Goal: Transaction & Acquisition: Download file/media

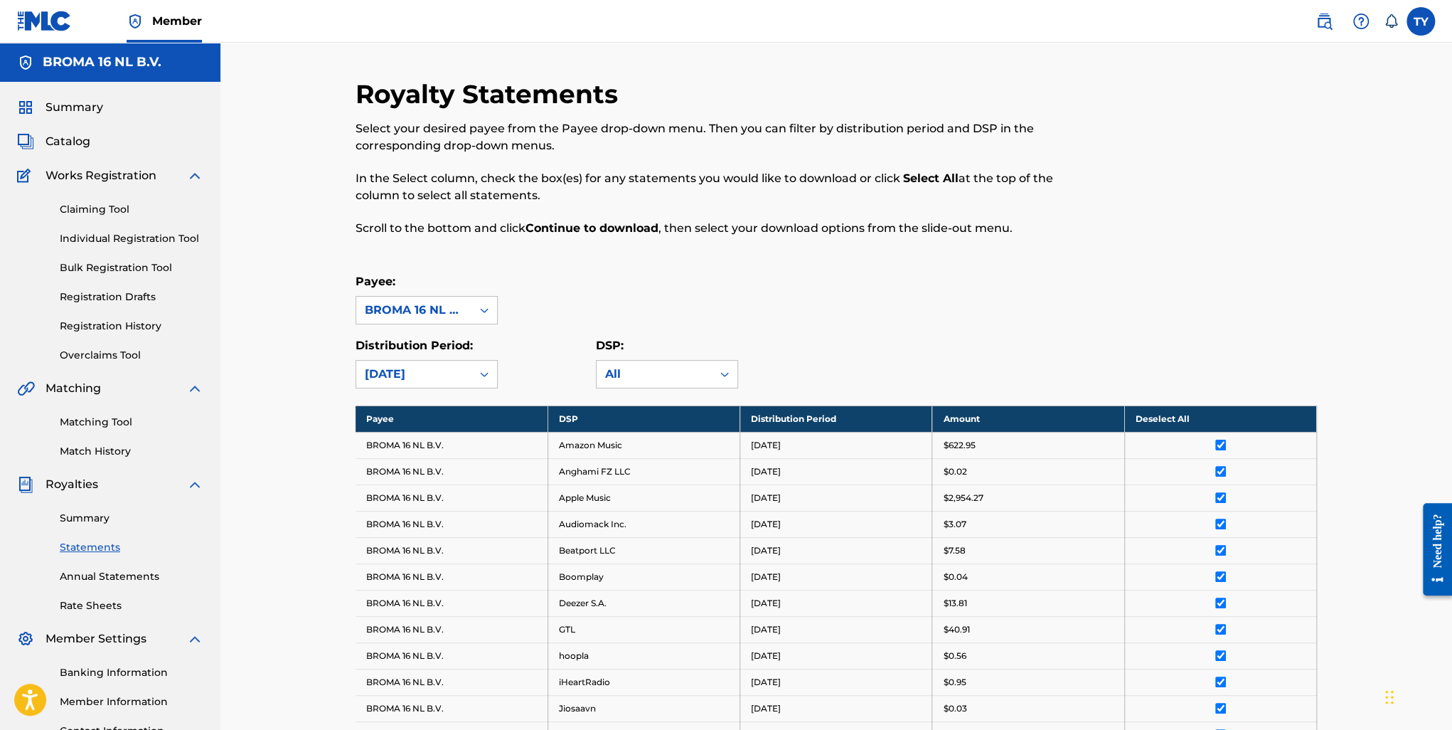
click at [74, 107] on span "Summary" at bounding box center [75, 107] width 58 height 17
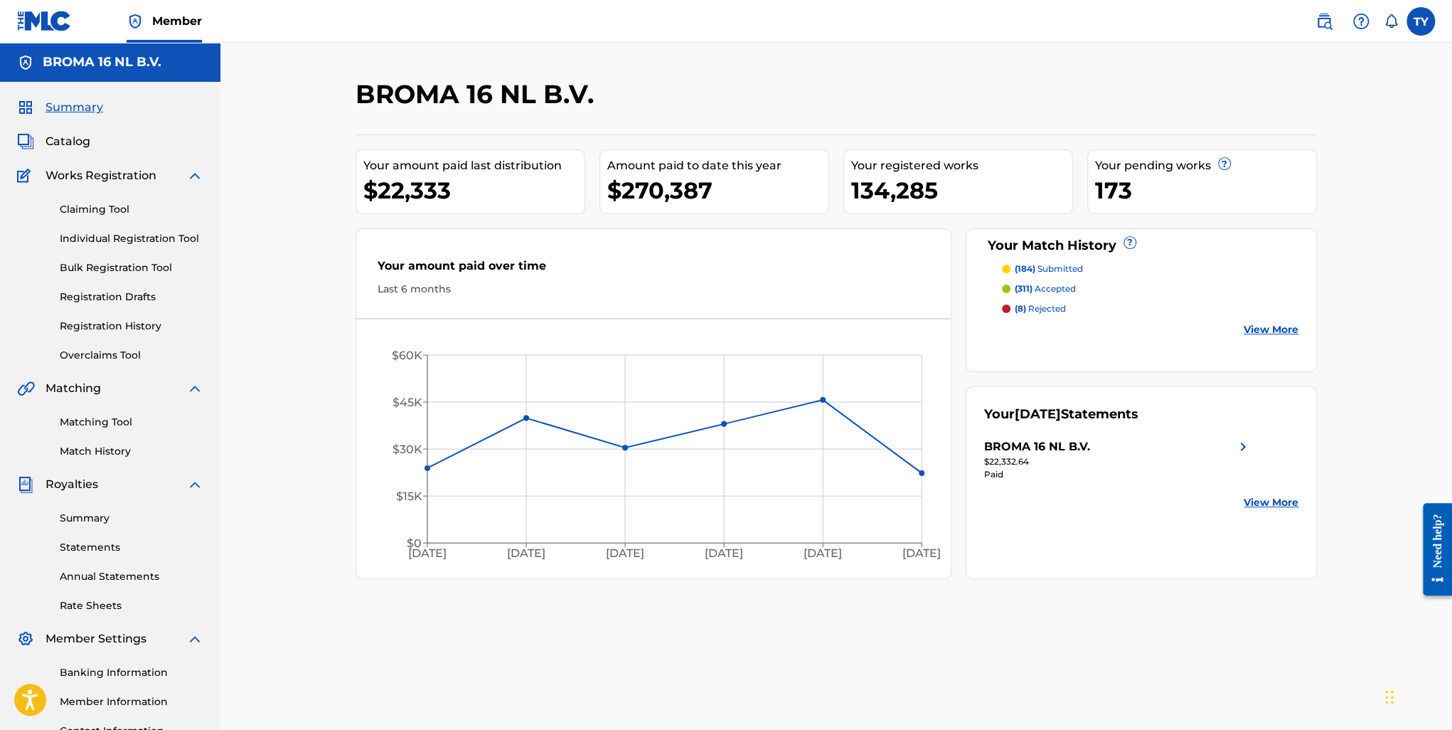
click at [1092, 446] on div "BROMA 16 NL B.V." at bounding box center [1117, 446] width 267 height 17
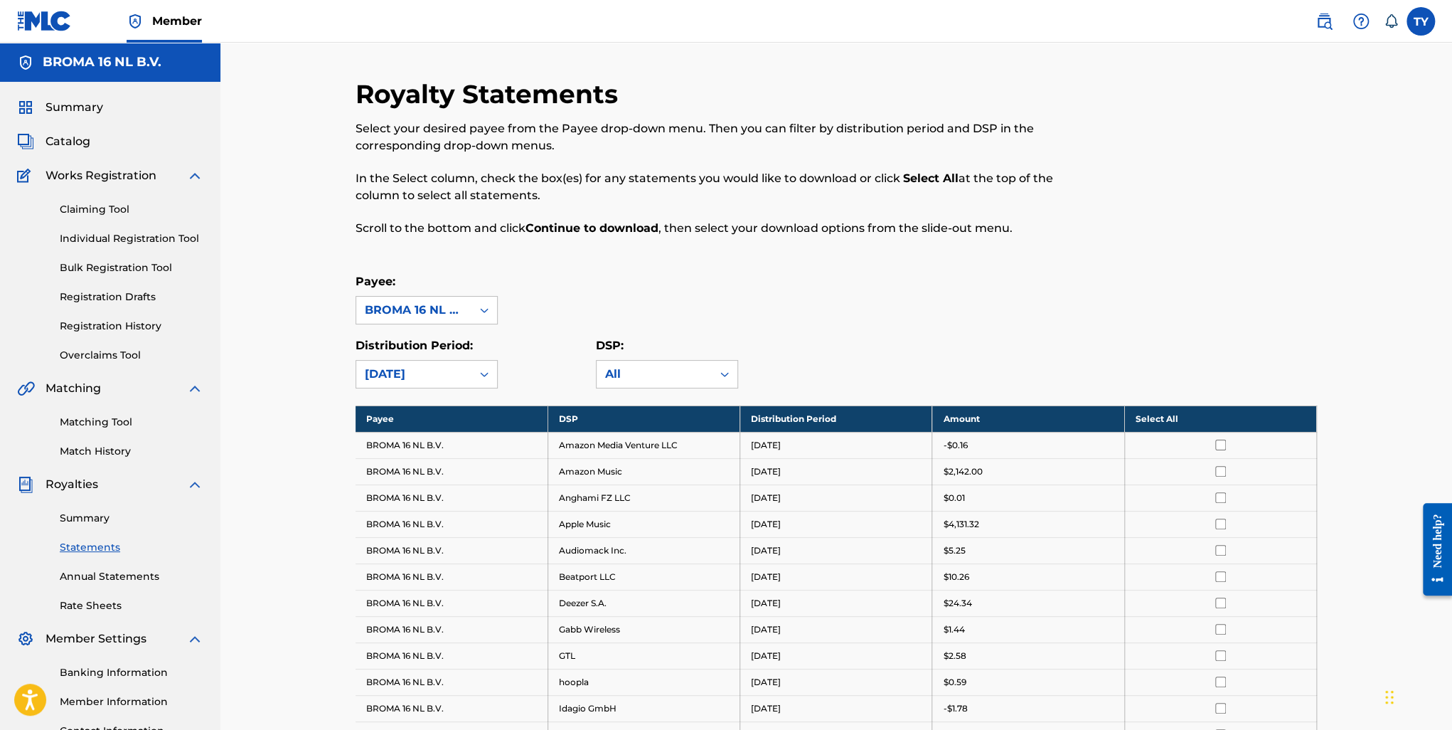
click at [54, 107] on span "Summary" at bounding box center [75, 107] width 58 height 17
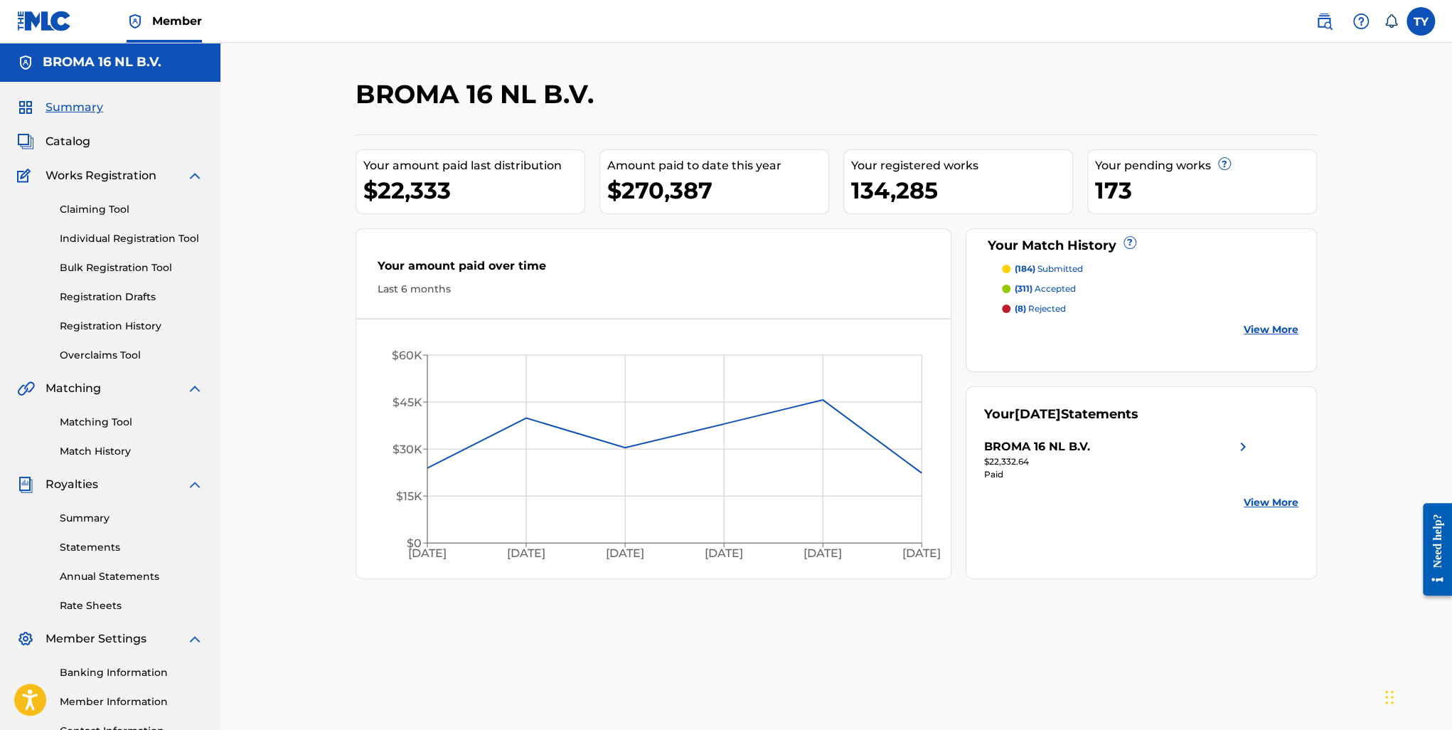
click at [1243, 455] on div "$22,332.64" at bounding box center [1117, 461] width 267 height 13
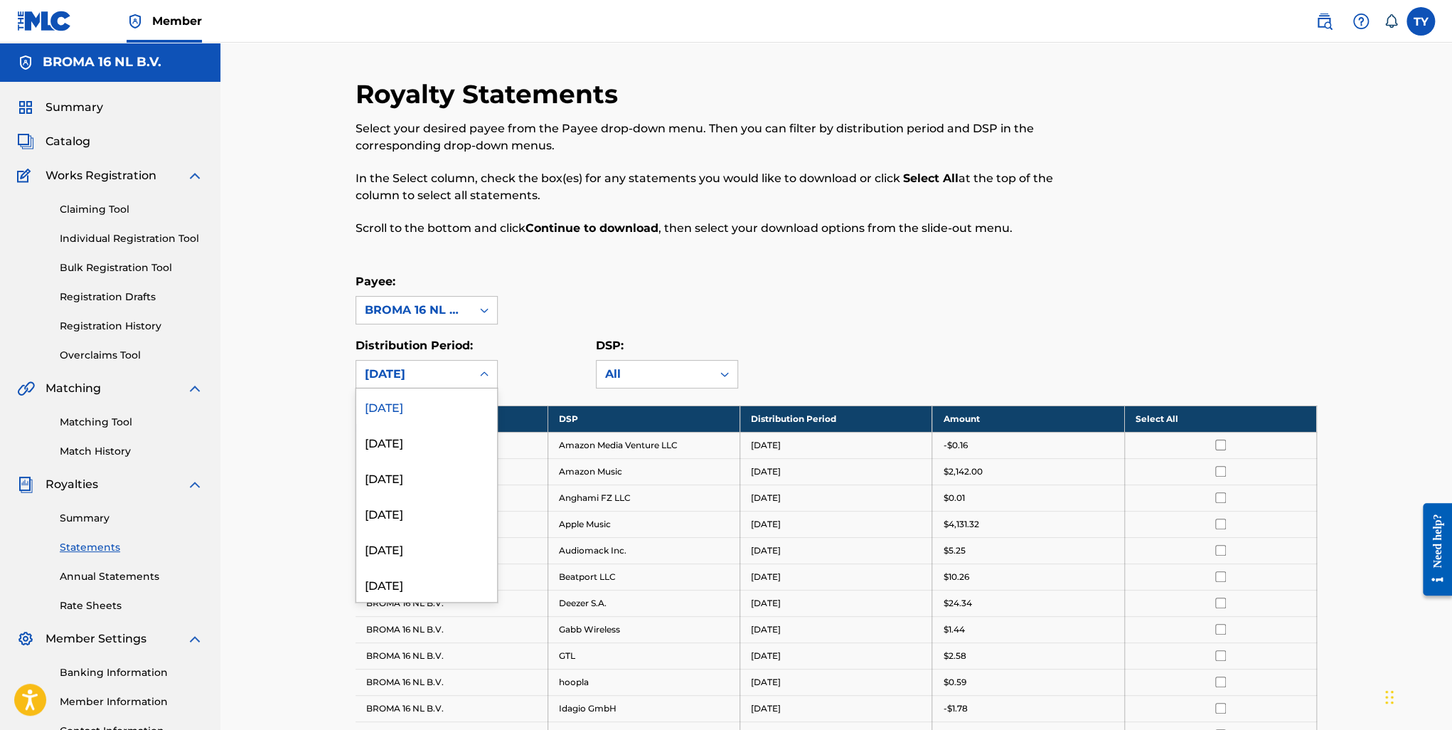
click at [454, 376] on div "[DATE]" at bounding box center [414, 374] width 98 height 17
click at [413, 588] on div "May 2024" at bounding box center [426, 584] width 141 height 36
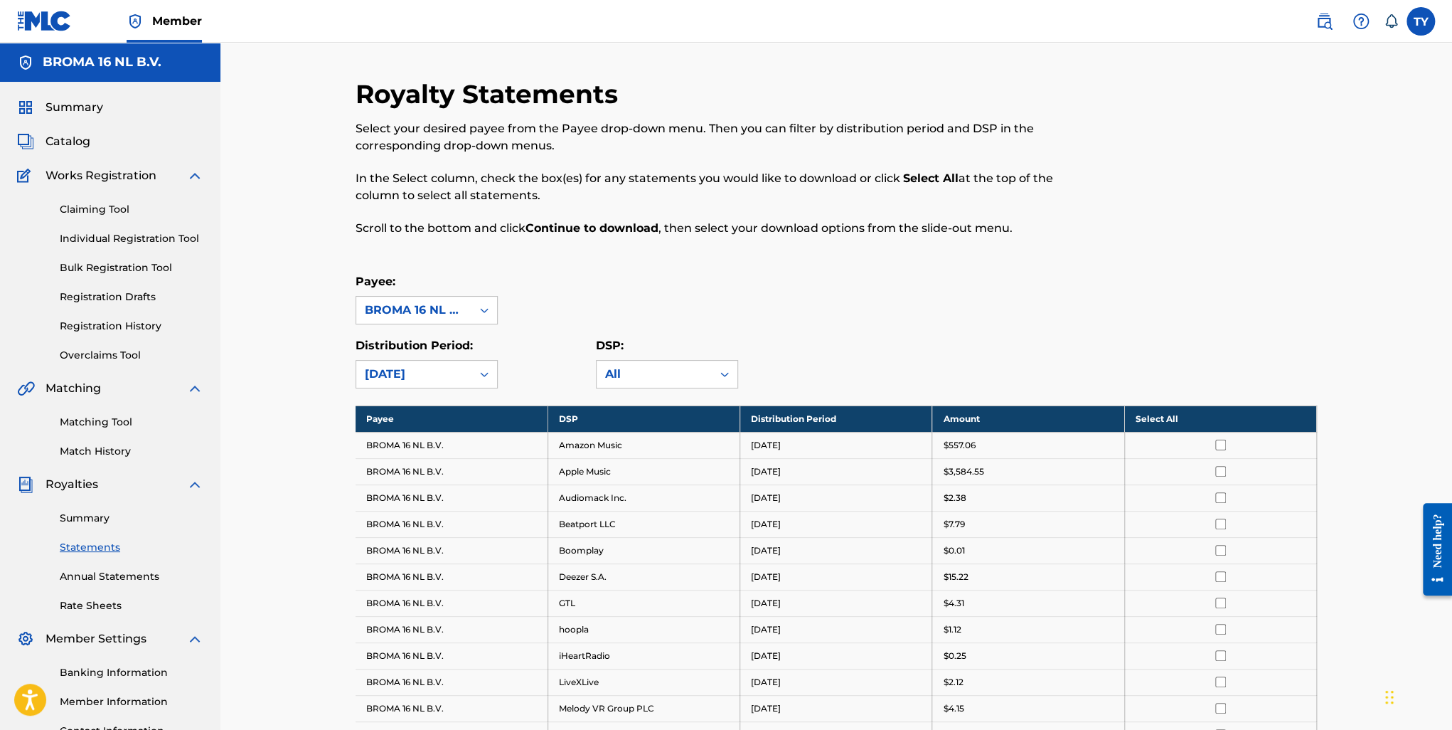
click at [63, 111] on span "Summary" at bounding box center [75, 107] width 58 height 17
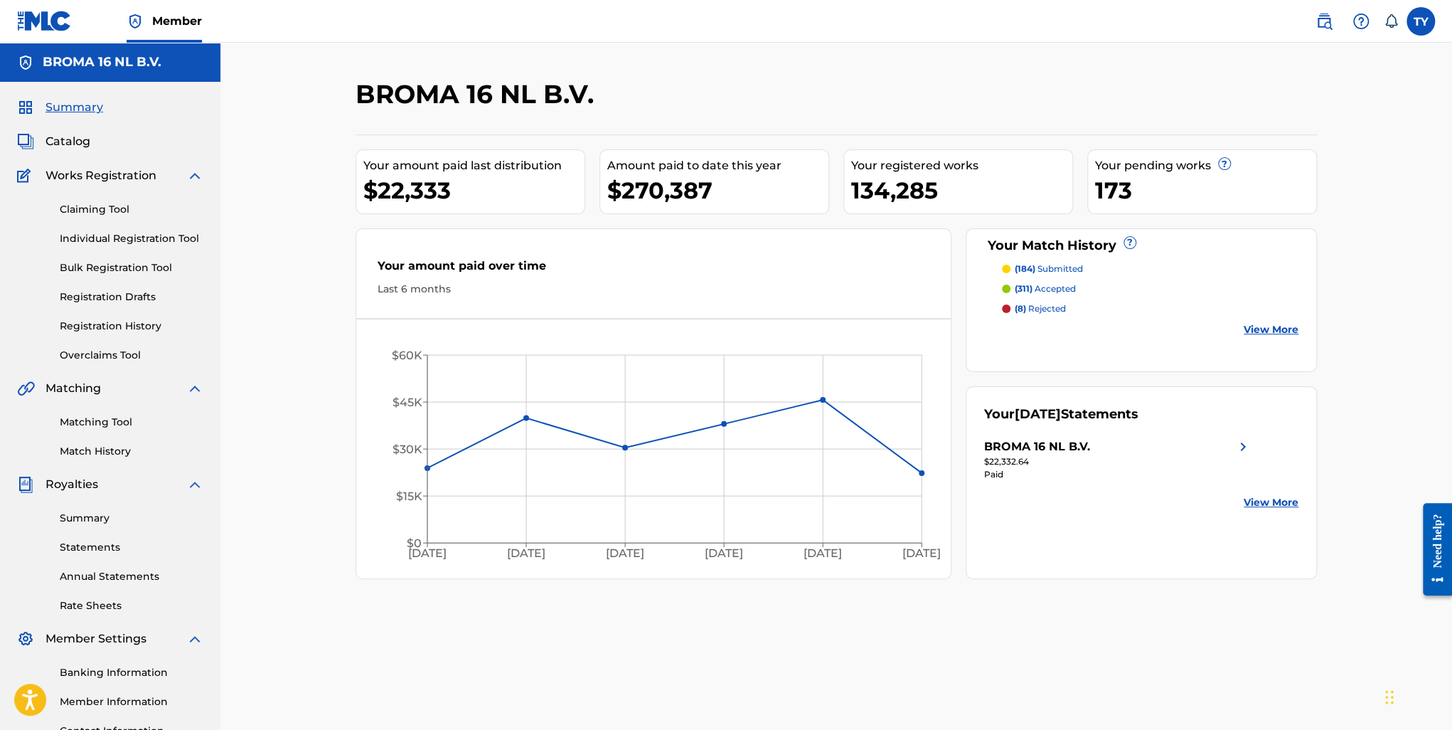
click at [1058, 447] on div "BROMA 16 NL B.V." at bounding box center [1037, 446] width 106 height 17
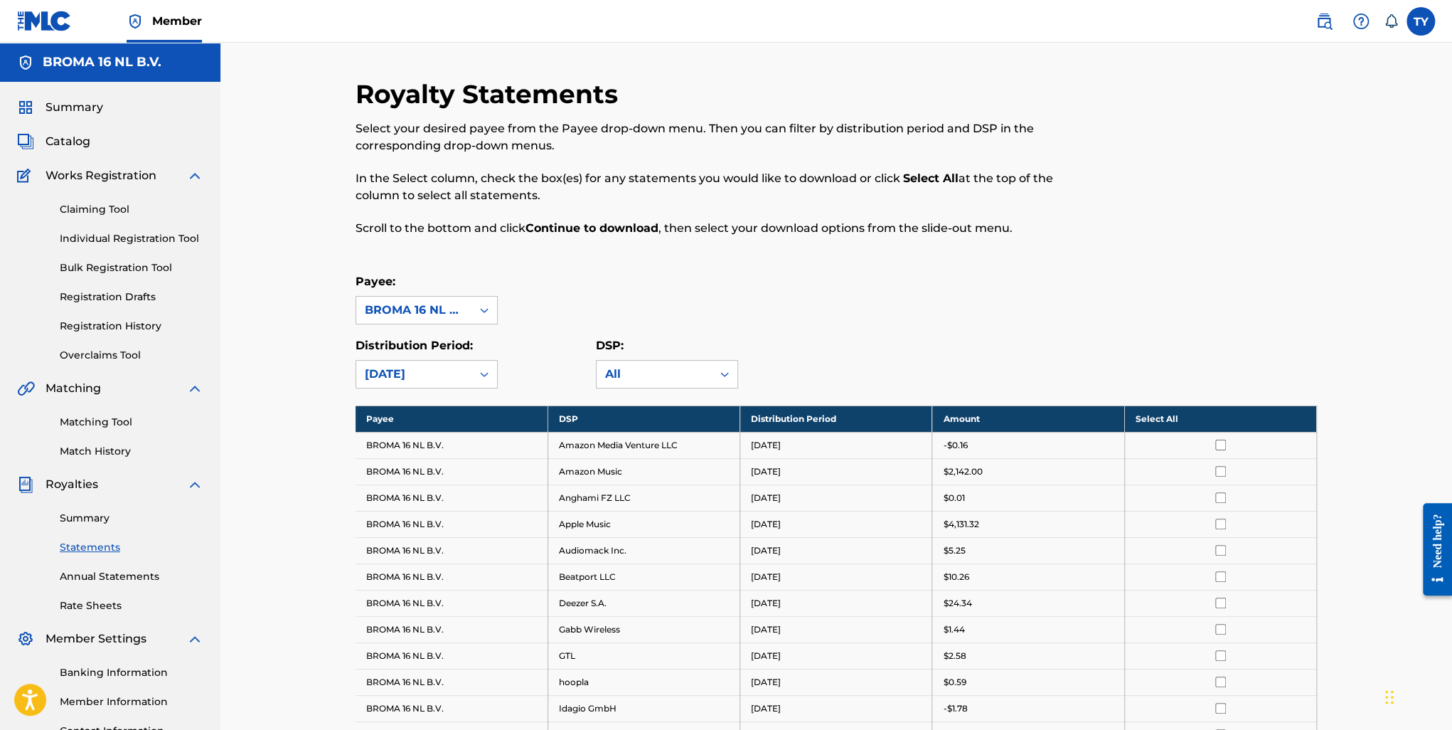
click at [463, 377] on div "[DATE]" at bounding box center [413, 374] width 115 height 27
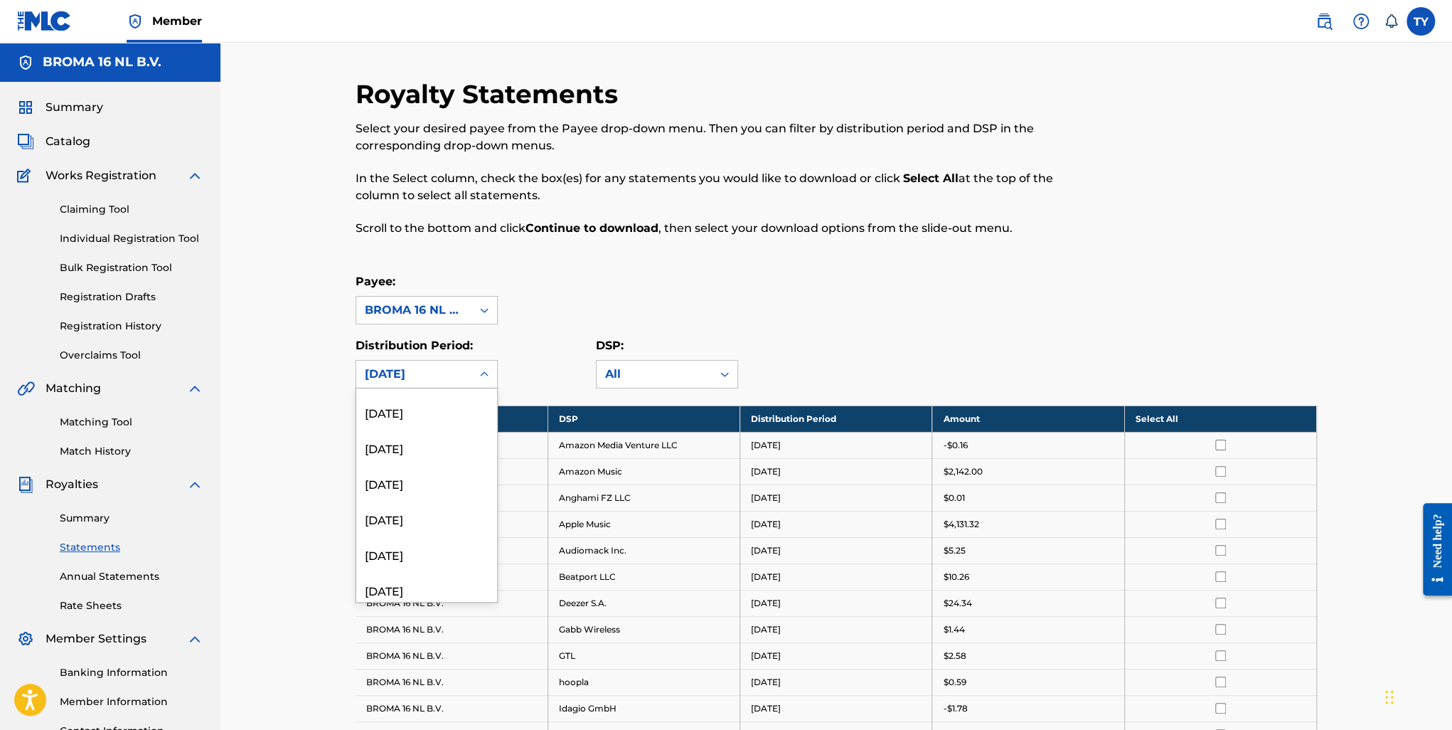
scroll to position [356, 0]
click at [433, 584] on div "[DATE]" at bounding box center [426, 584] width 141 height 36
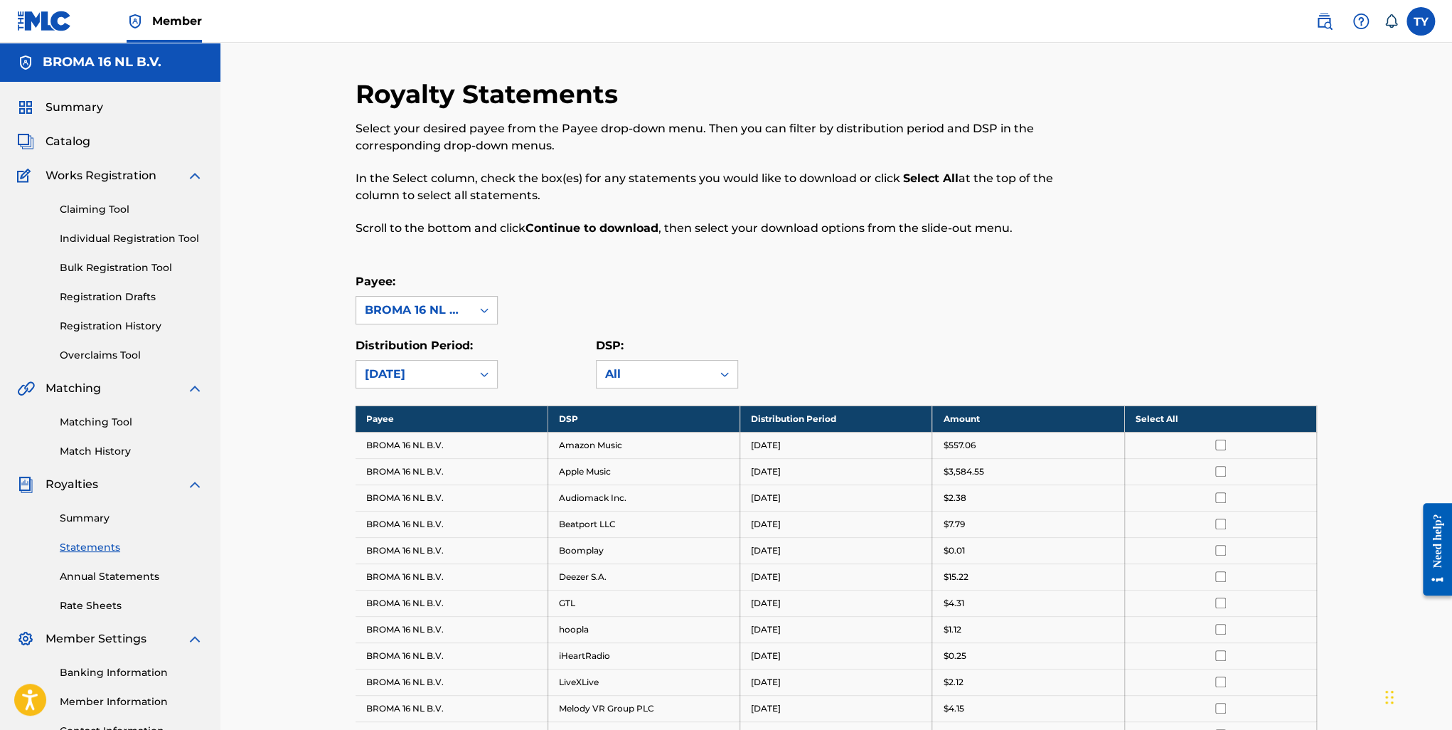
click at [60, 147] on span "Catalog" at bounding box center [68, 141] width 45 height 17
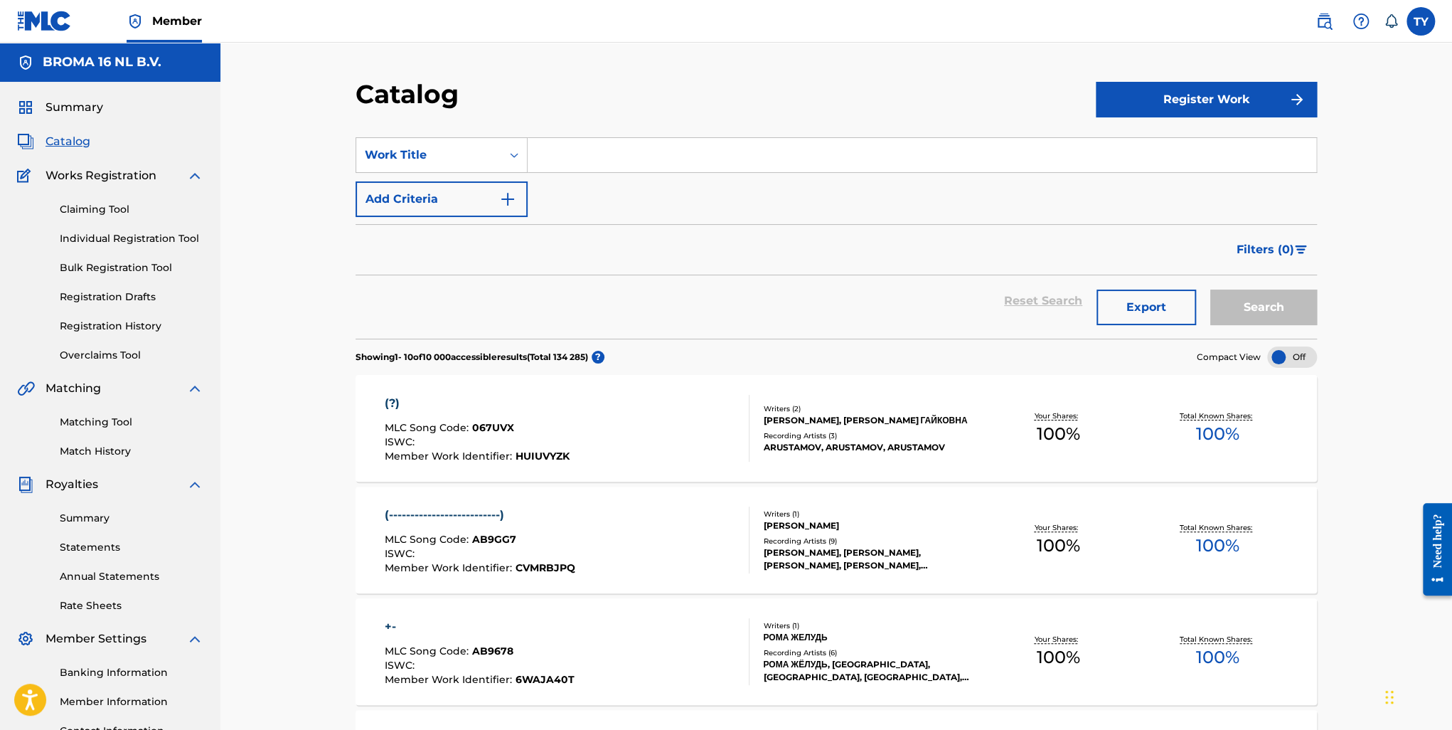
click at [54, 107] on span "Summary" at bounding box center [75, 107] width 58 height 17
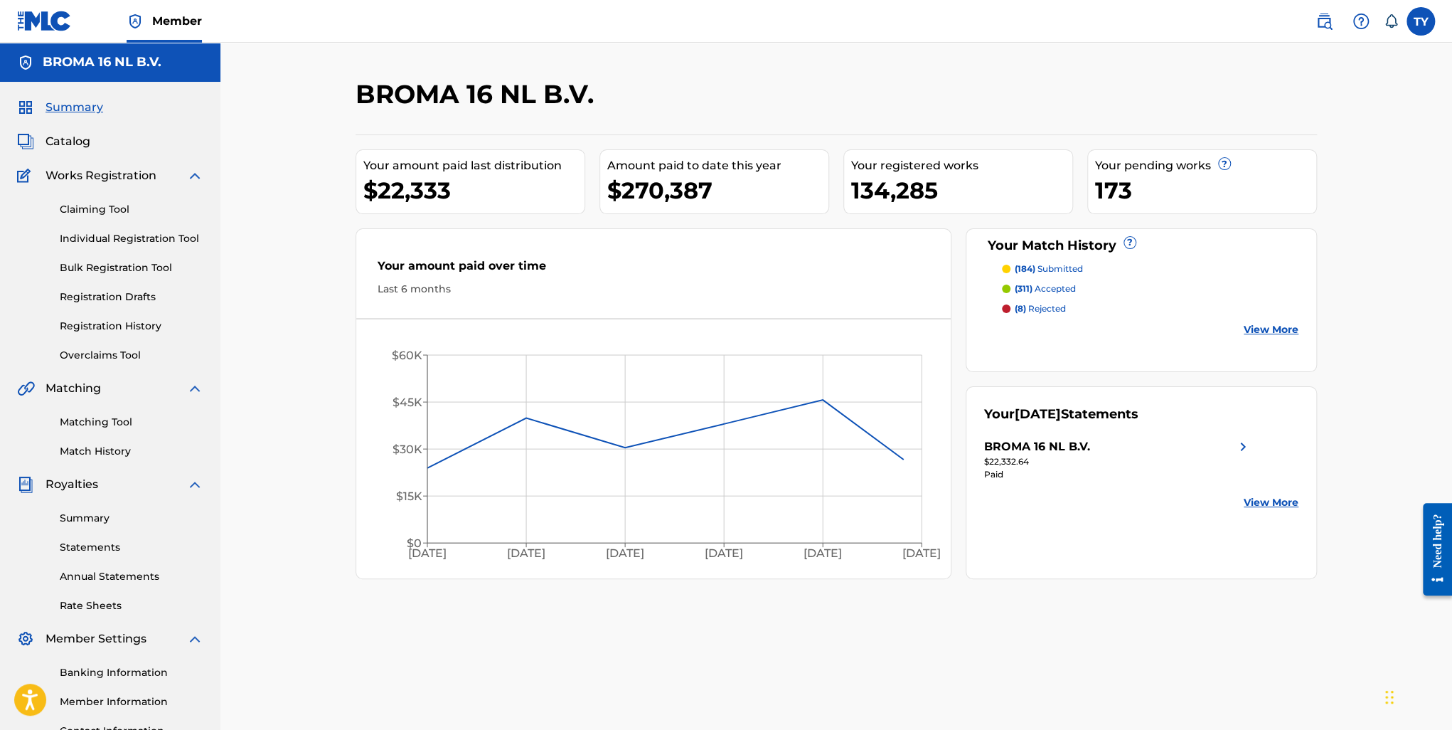
click at [78, 518] on link "Summary" at bounding box center [132, 518] width 144 height 15
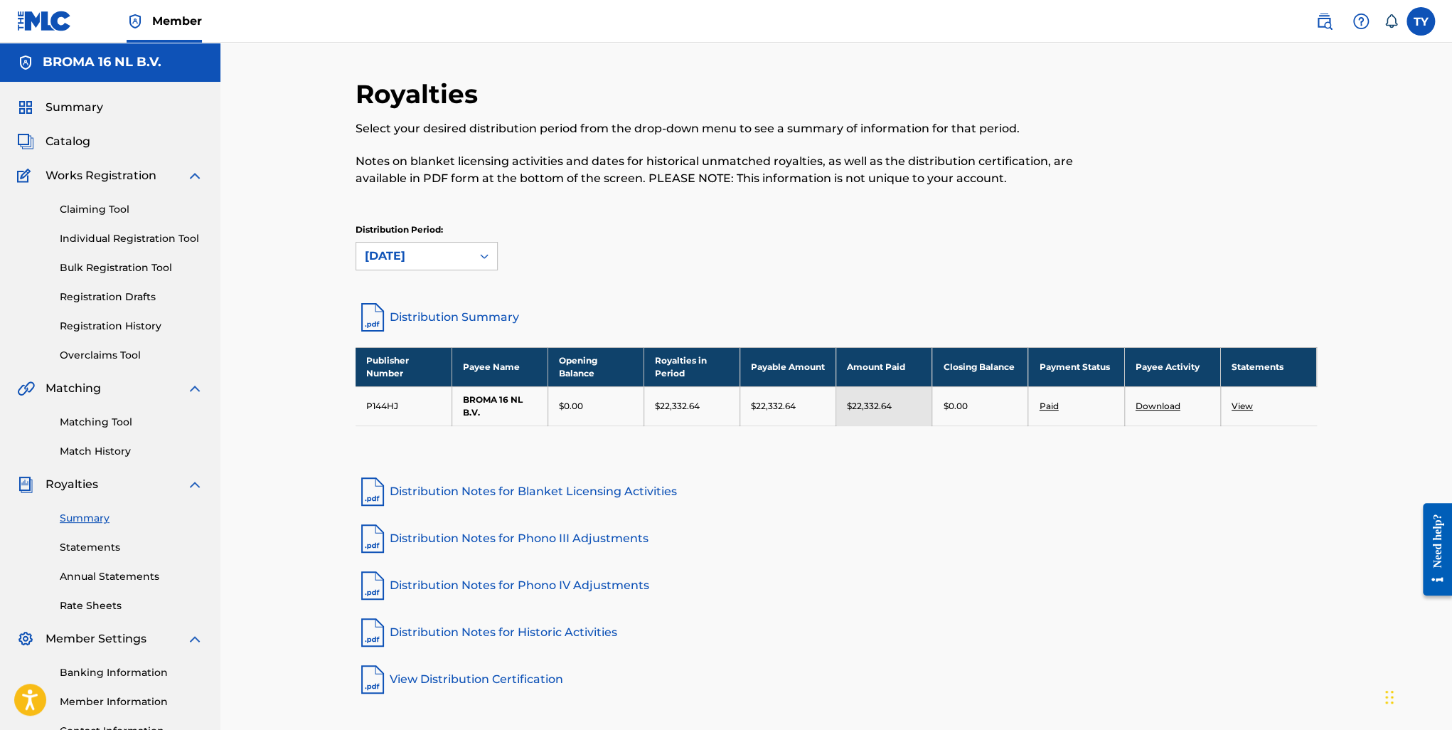
drag, startPoint x: 394, startPoint y: 250, endPoint x: 400, endPoint y: 242, distance: 9.7
click at [398, 245] on div "[DATE]" at bounding box center [413, 256] width 115 height 27
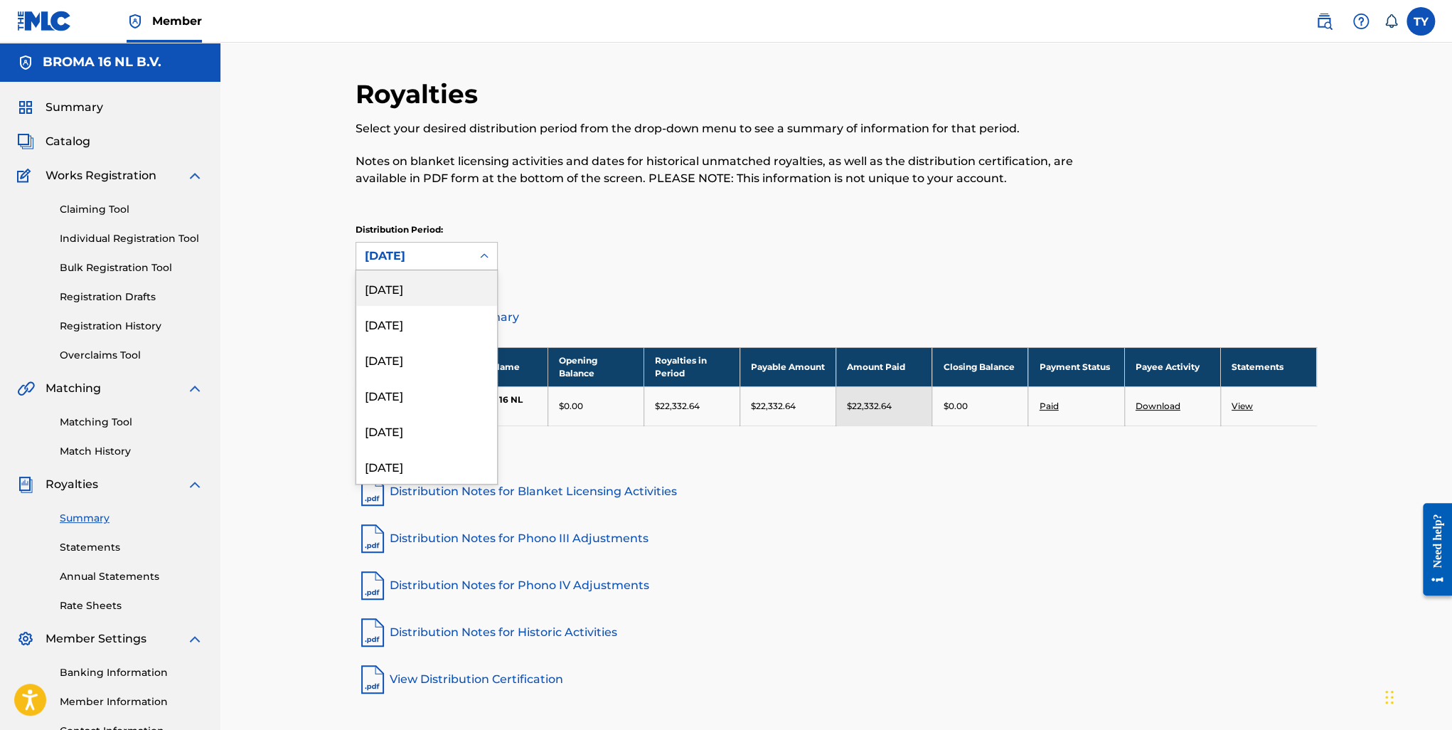
scroll to position [427, 0]
click at [409, 397] on div "[DATE]" at bounding box center [426, 395] width 141 height 36
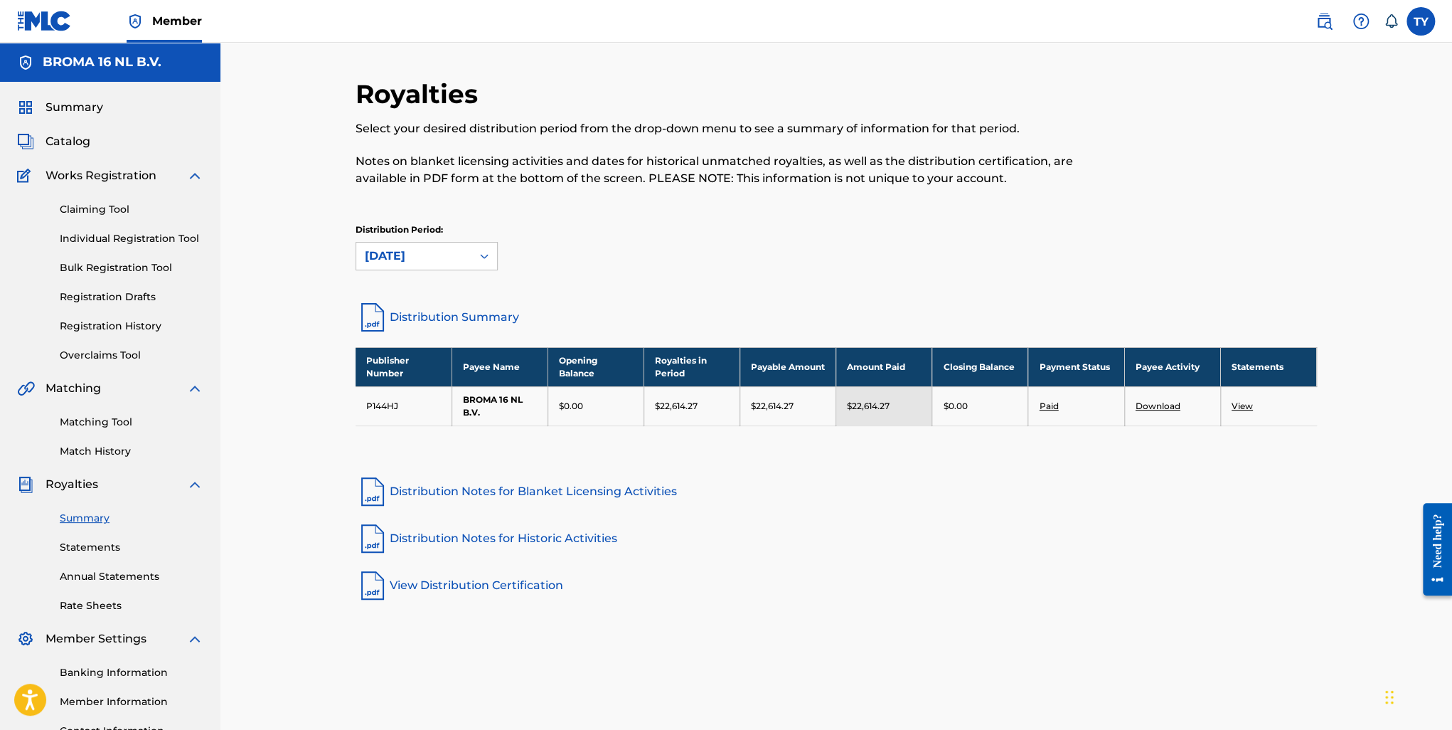
click at [1240, 400] on link "View" at bounding box center [1242, 405] width 21 height 11
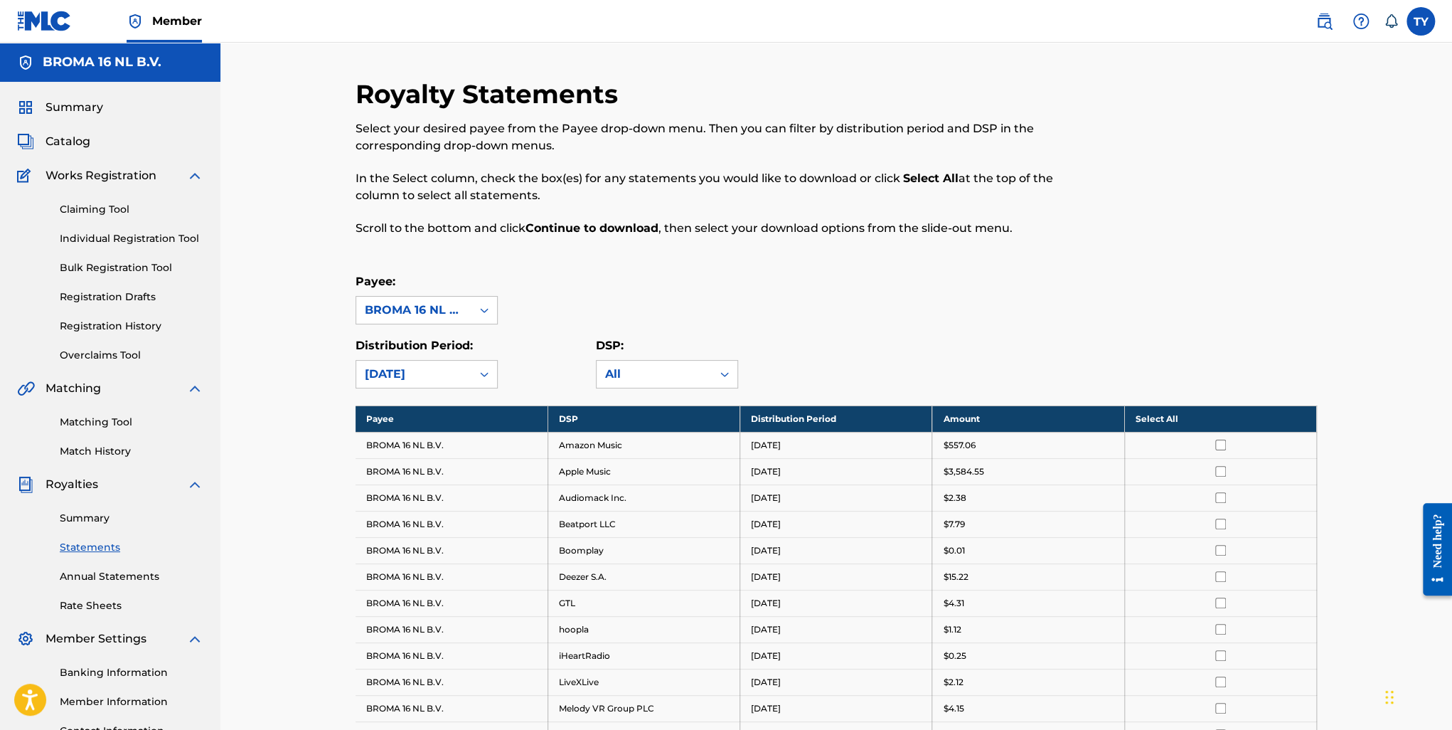
click at [1183, 416] on th "Select All" at bounding box center [1220, 418] width 192 height 26
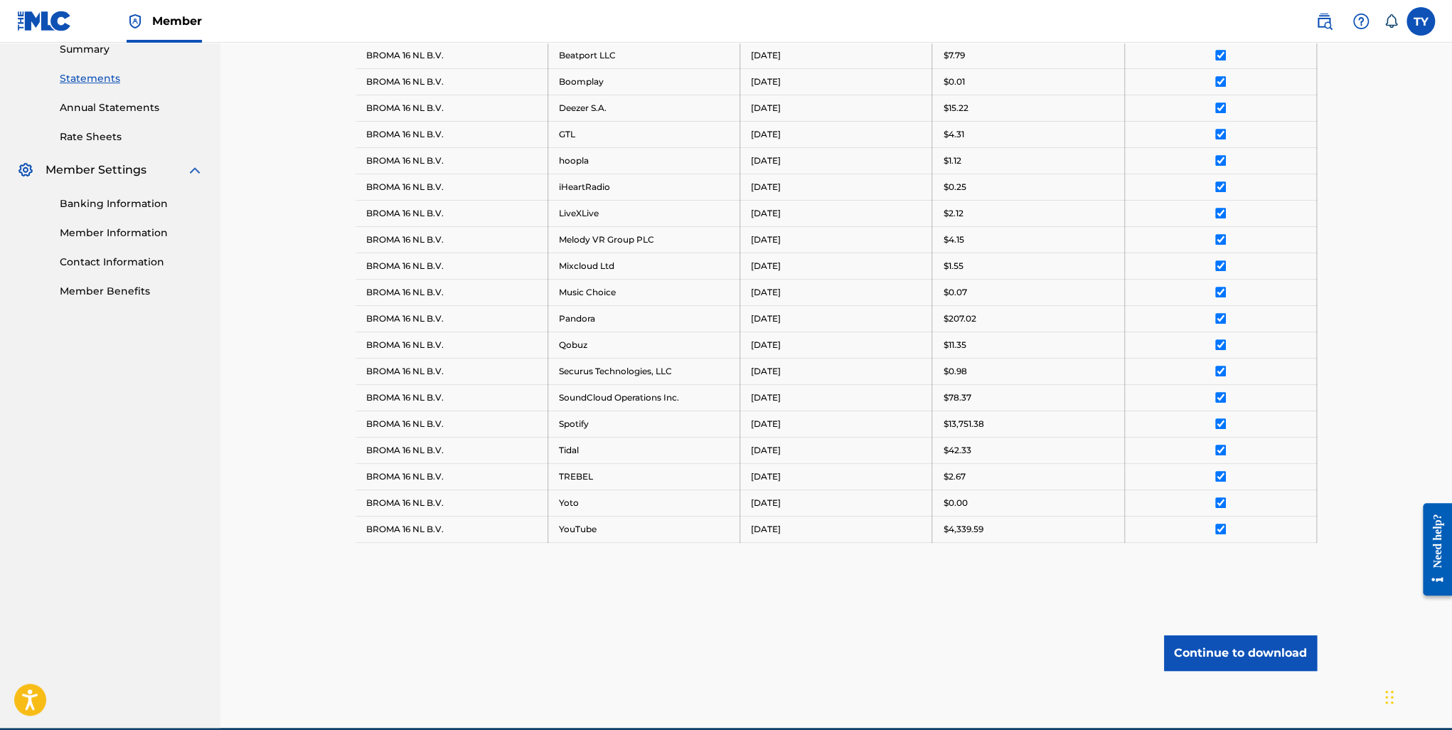
scroll to position [531, 0]
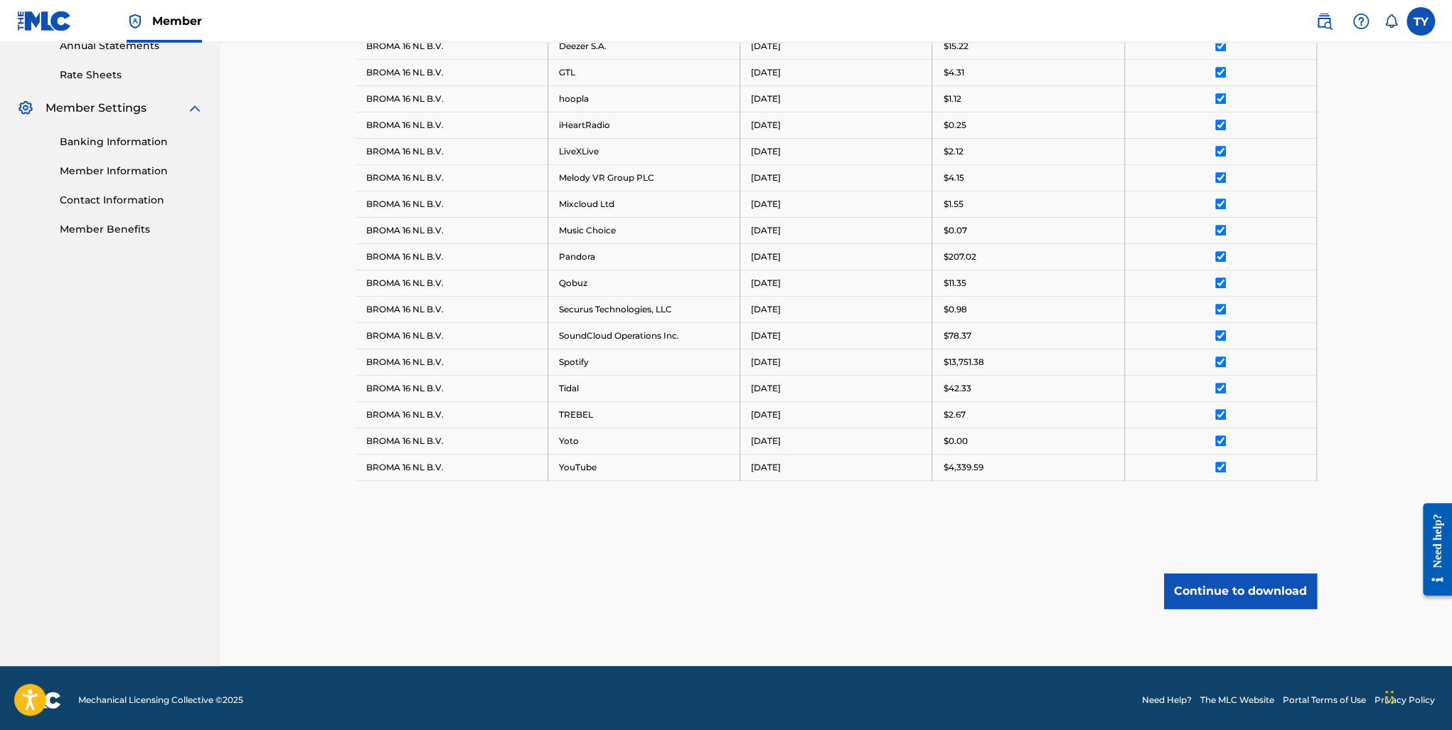
click at [1221, 584] on button "Continue to download" at bounding box center [1240, 591] width 153 height 36
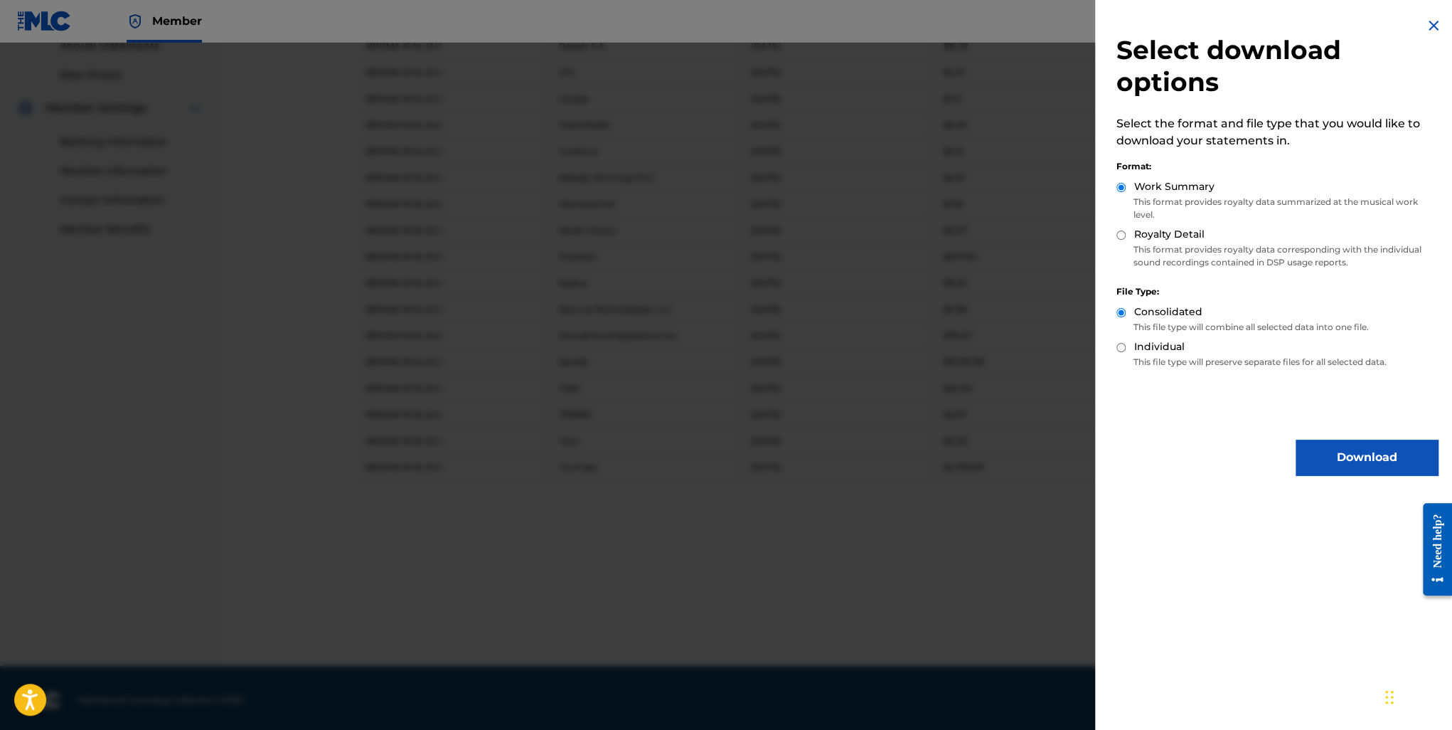
click at [1331, 453] on button "Download" at bounding box center [1367, 458] width 142 height 36
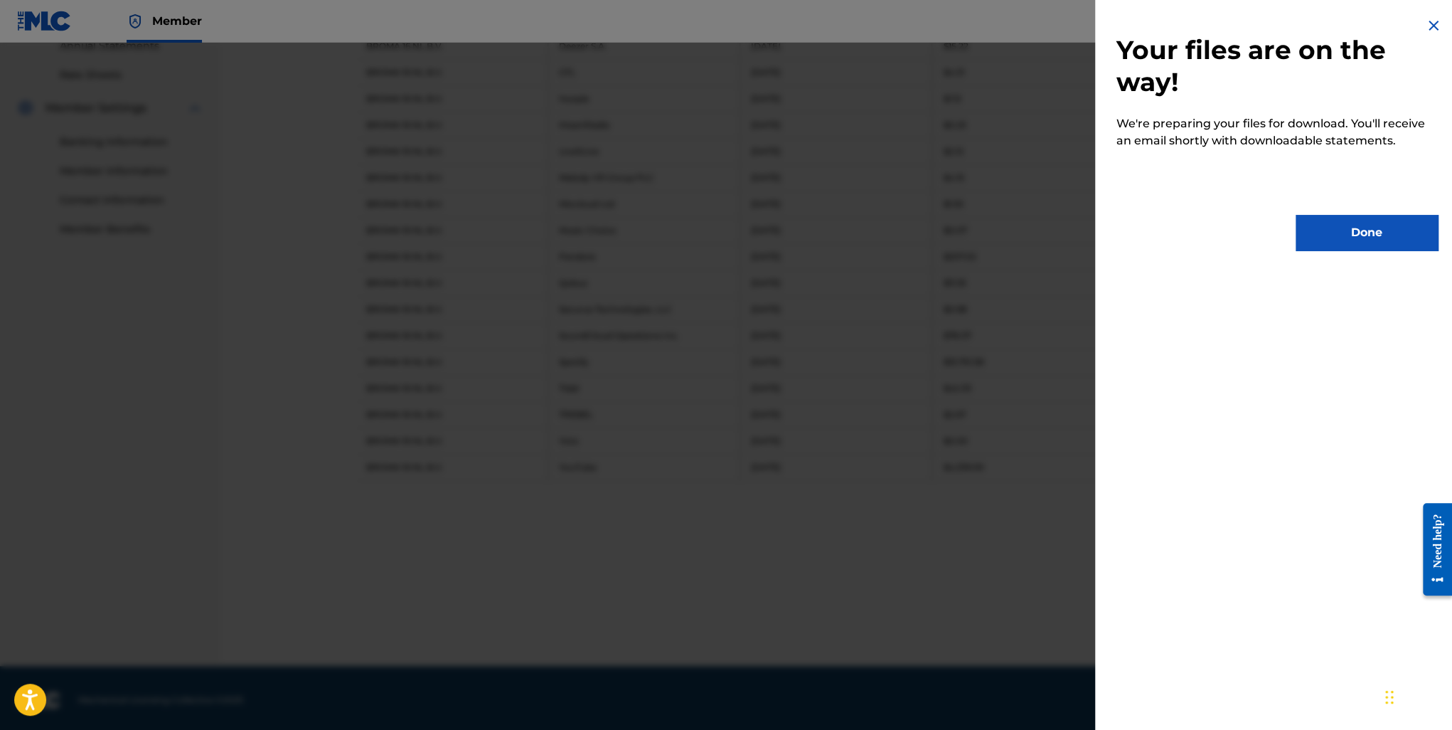
click at [1384, 235] on button "Done" at bounding box center [1367, 233] width 142 height 36
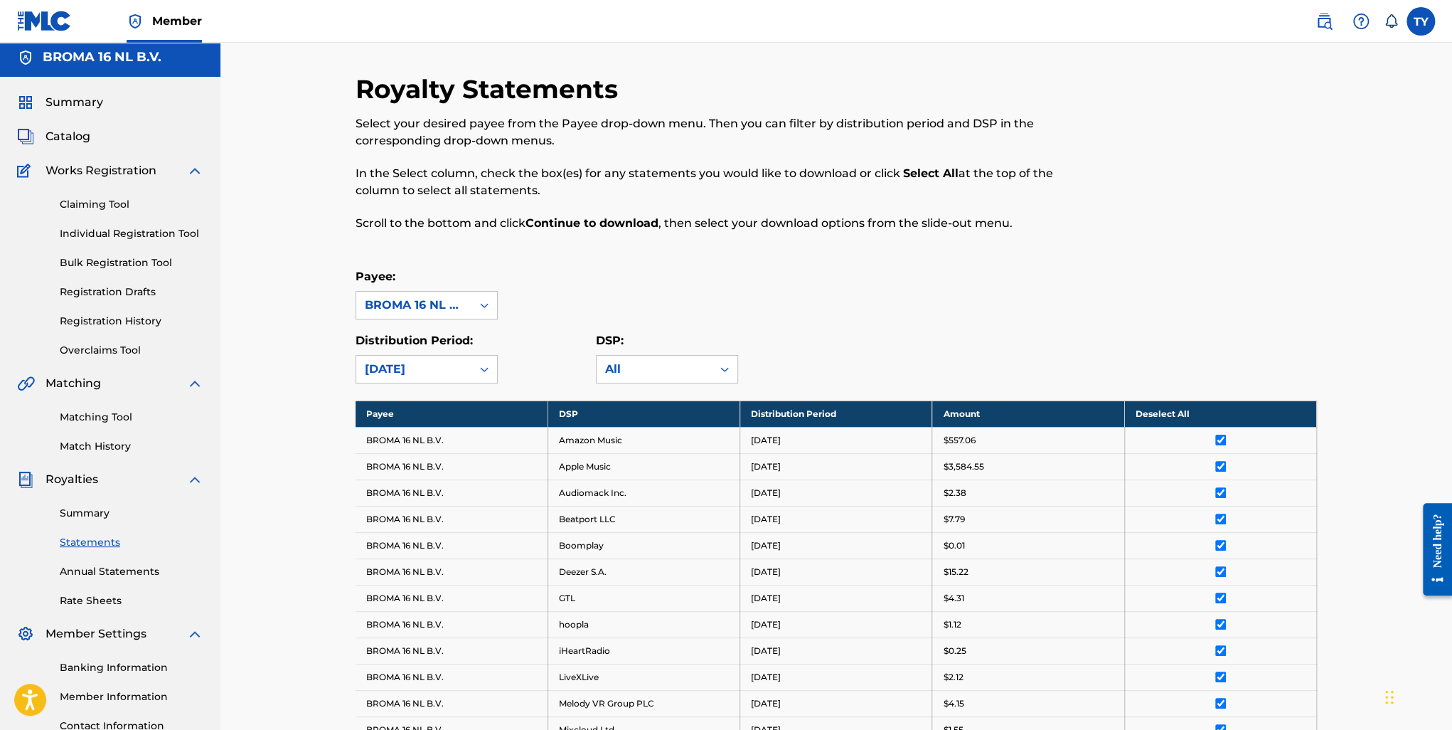
scroll to position [0, 0]
